Goal: Task Accomplishment & Management: Use online tool/utility

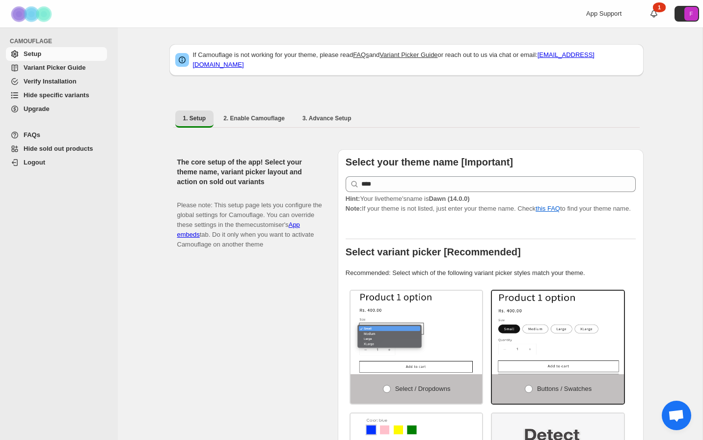
click at [32, 93] on span "Hide specific variants" at bounding box center [57, 94] width 66 height 7
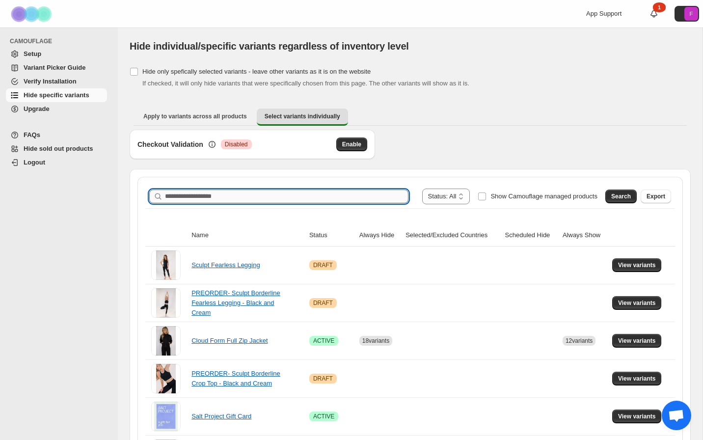
click at [301, 194] on input "Search product name" at bounding box center [287, 197] width 244 height 14
type input "****"
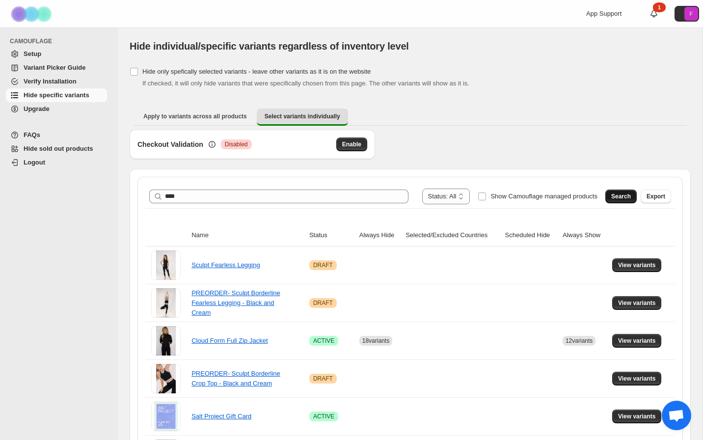
click at [625, 195] on span "Search" at bounding box center [621, 197] width 20 height 8
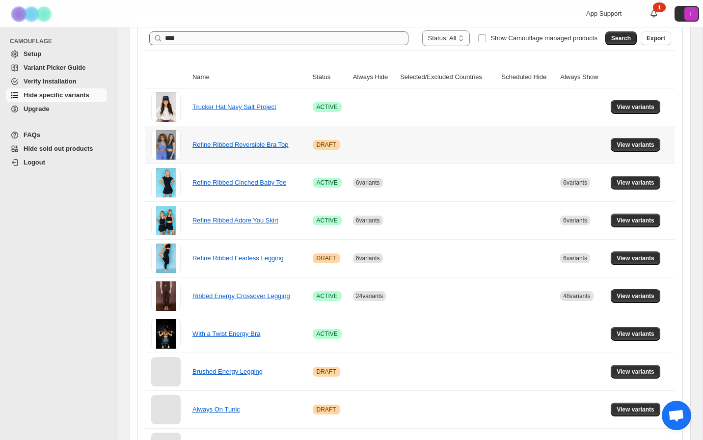
scroll to position [166, 0]
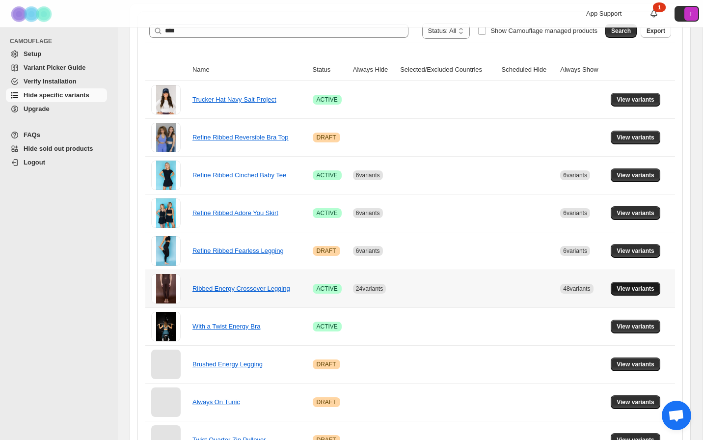
click at [630, 289] on span "View variants" at bounding box center [636, 289] width 38 height 8
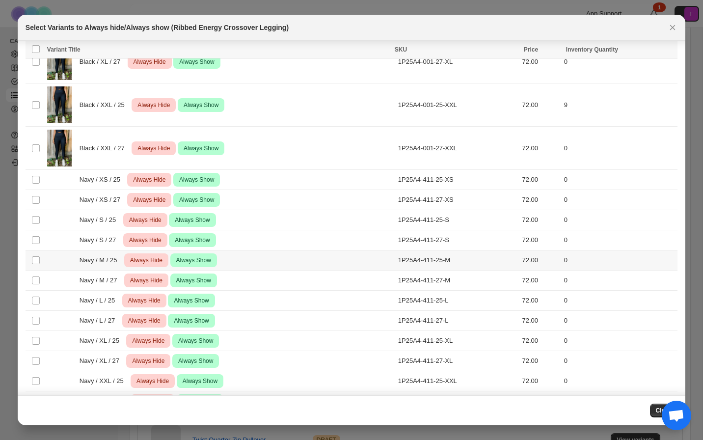
scroll to position [1496, 0]
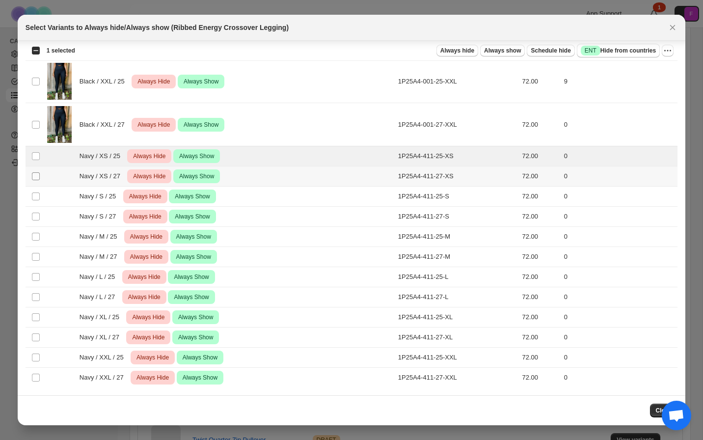
click at [37, 180] on span ":r7:" at bounding box center [35, 176] width 9 height 9
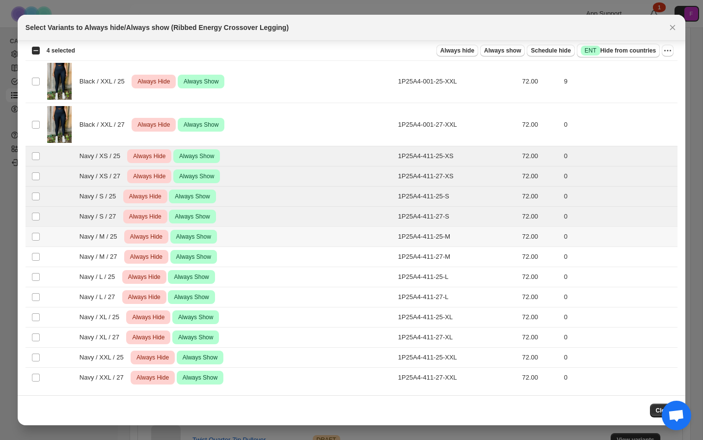
click at [36, 242] on td "Select product variant" at bounding box center [35, 237] width 19 height 20
click at [35, 262] on td "Select product variant" at bounding box center [35, 257] width 19 height 20
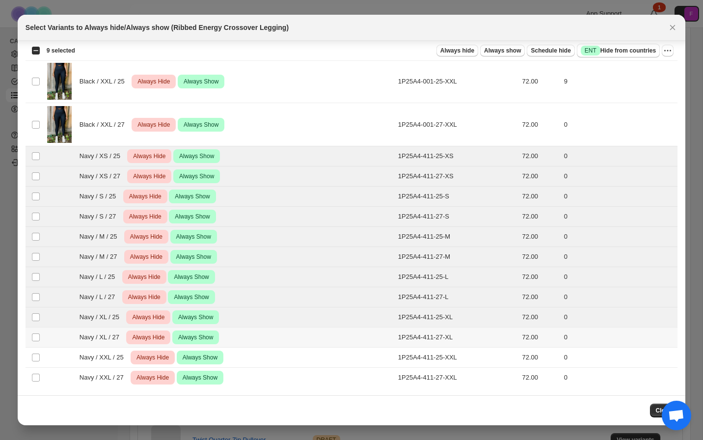
click at [36, 330] on td "Select product variant" at bounding box center [35, 338] width 19 height 20
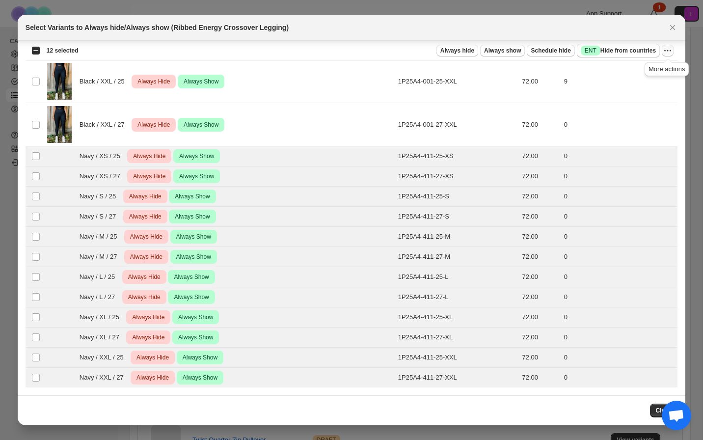
click at [671, 50] on icon "More actions" at bounding box center [668, 51] width 10 height 10
click at [644, 81] on button "Undo always show" at bounding box center [632, 87] width 77 height 16
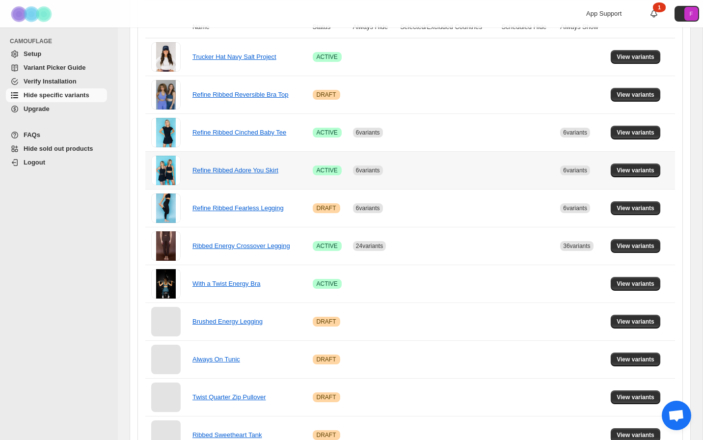
scroll to position [212, 0]
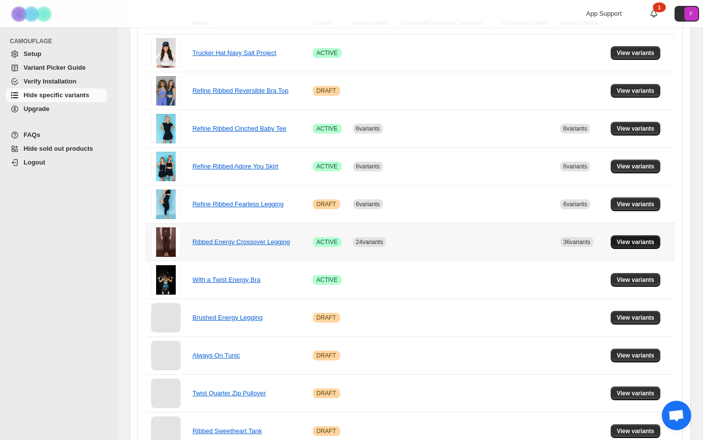
click at [638, 242] on span "View variants" at bounding box center [636, 242] width 38 height 8
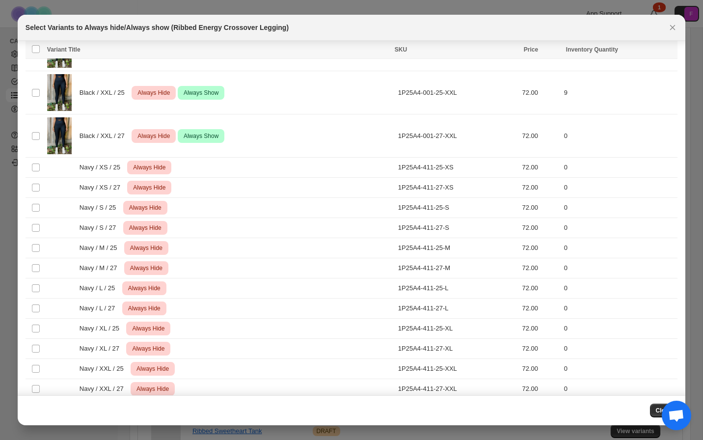
scroll to position [1496, 0]
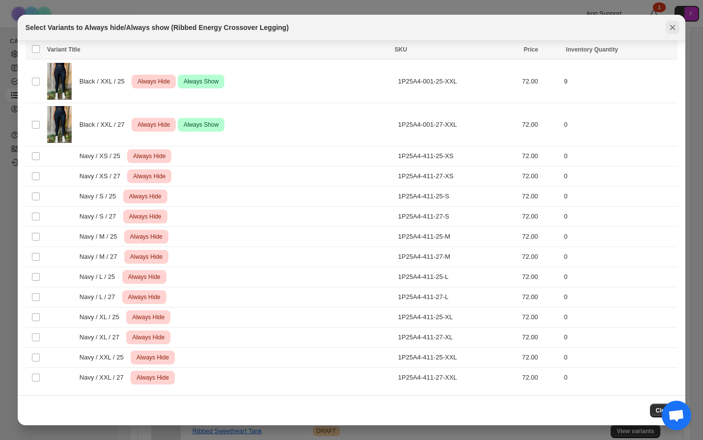
click at [674, 29] on icon "Close" at bounding box center [672, 27] width 5 height 5
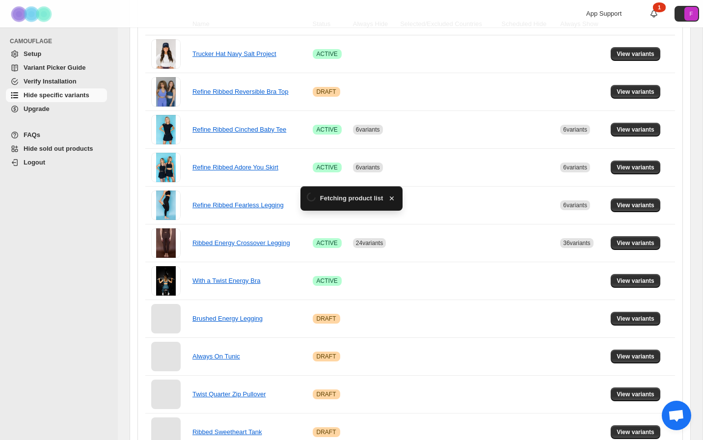
scroll to position [212, 0]
